Goal: Task Accomplishment & Management: Complete application form

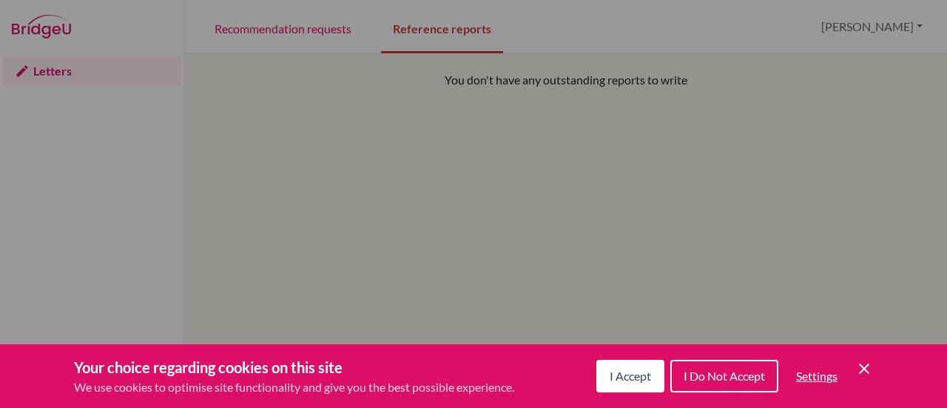
drag, startPoint x: 0, startPoint y: 0, endPoint x: 653, endPoint y: 371, distance: 750.9
click at [653, 371] on button "I Accept" at bounding box center [630, 375] width 68 height 33
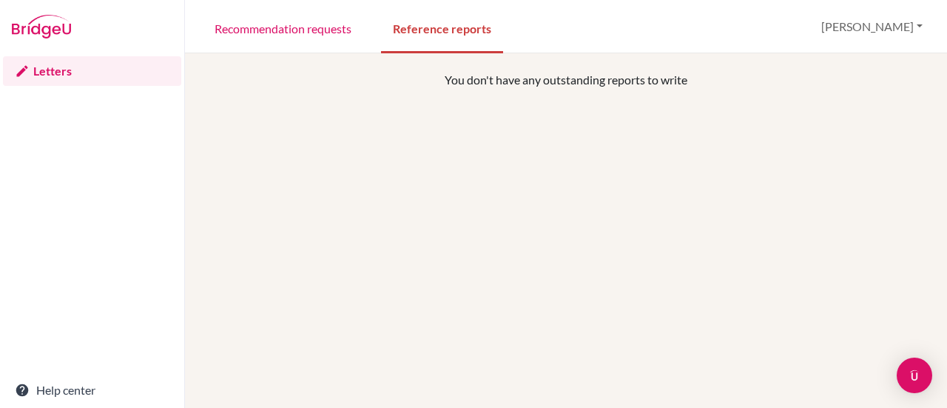
click at [598, 184] on div "You don't have any outstanding reports to write" at bounding box center [566, 275] width 726 height 408
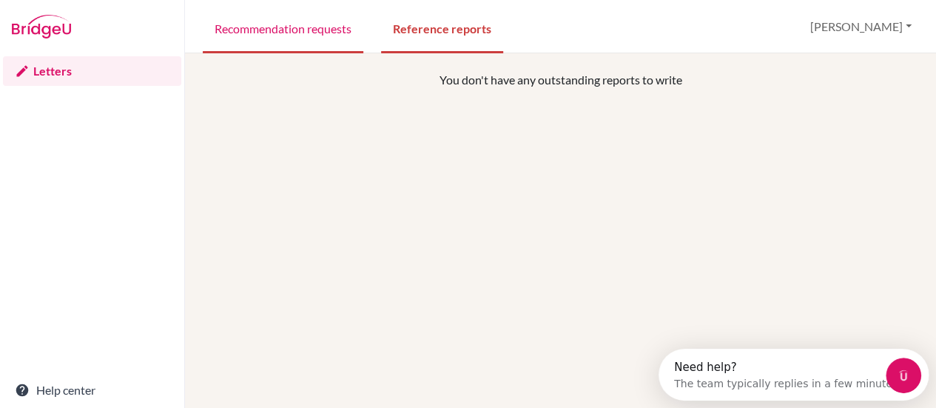
click at [337, 29] on link "Recommendation requests" at bounding box center [283, 27] width 161 height 51
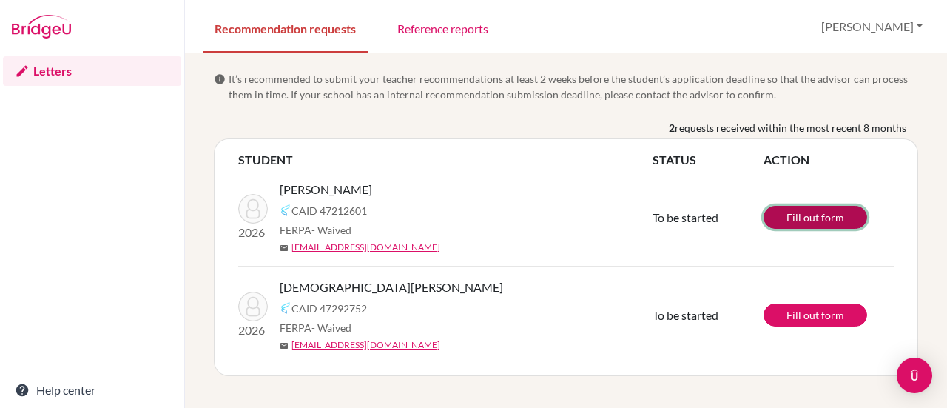
click at [811, 218] on link "Fill out form" at bounding box center [815, 217] width 104 height 23
